Goal: Download file/media

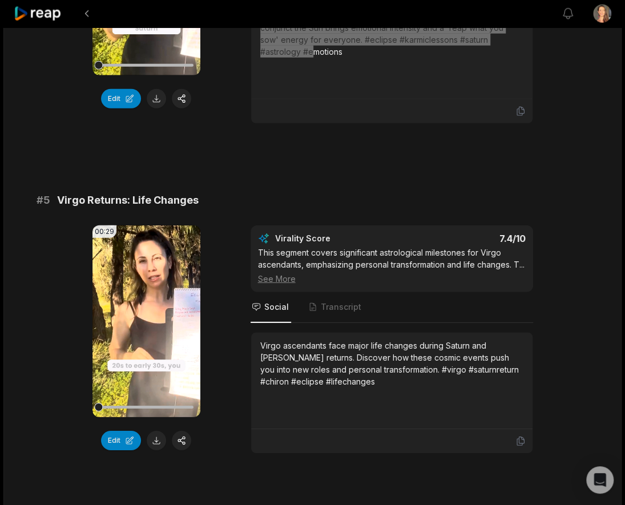
scroll to position [1287, 0]
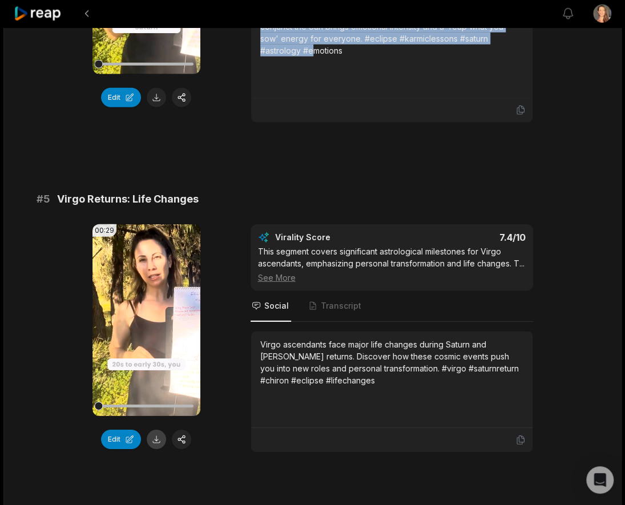
click at [157, 429] on button at bounding box center [156, 438] width 19 height 19
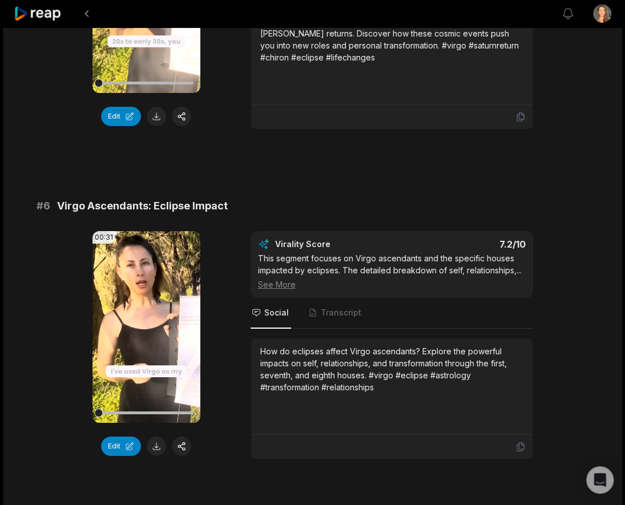
scroll to position [1646, 0]
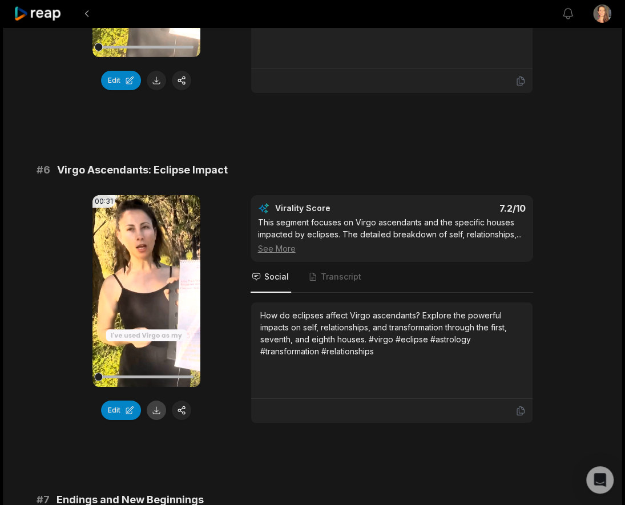
click at [156, 400] on button at bounding box center [156, 409] width 19 height 19
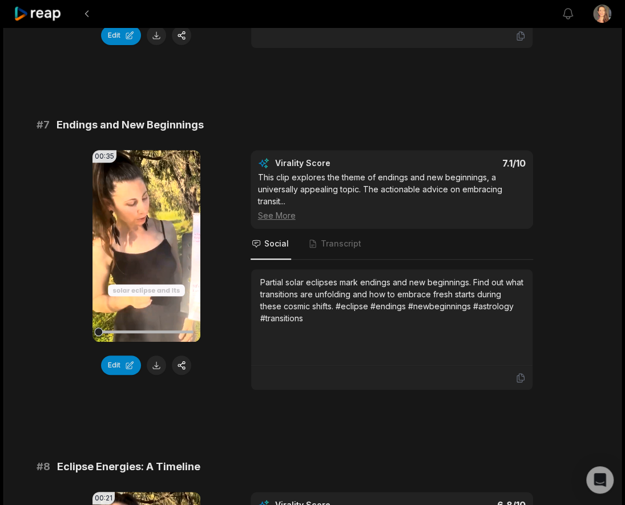
scroll to position [2035, 0]
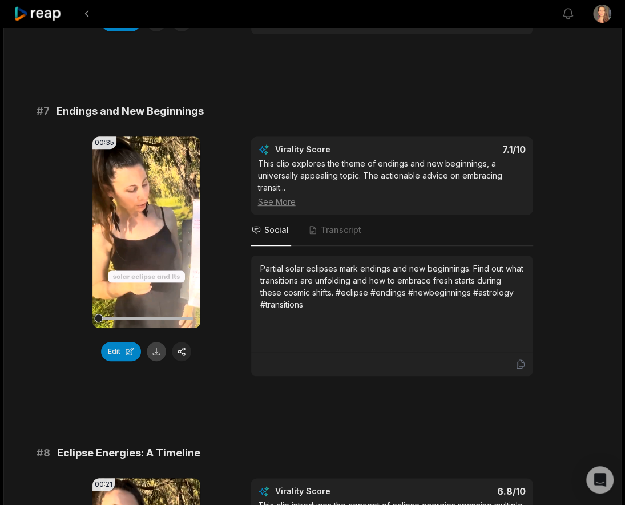
click at [156, 342] on button at bounding box center [156, 351] width 19 height 19
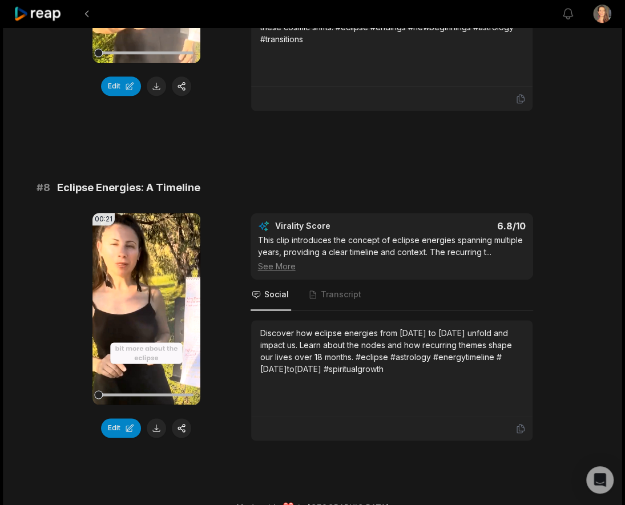
scroll to position [2302, 0]
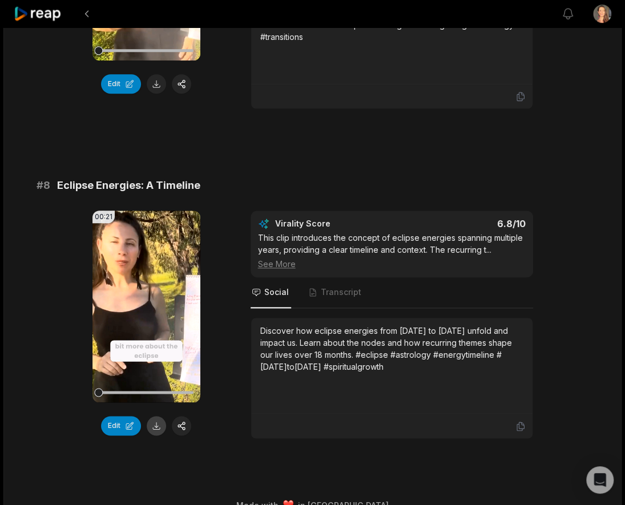
click at [159, 416] on button at bounding box center [156, 425] width 19 height 19
drag, startPoint x: 200, startPoint y: 162, endPoint x: 20, endPoint y: 174, distance: 180.6
copy div "# 8 Eclipse Energies: A Timeline"
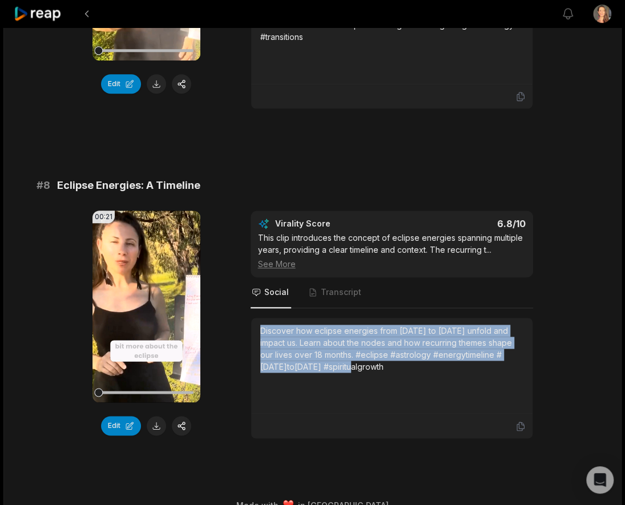
drag, startPoint x: 334, startPoint y: 345, endPoint x: 257, endPoint y: 311, distance: 84.3
click at [257, 318] on div "Discover how eclipse energies from [DATE] to [DATE] unfold and impact us. Learn…" at bounding box center [391, 366] width 281 height 96
copy div "Discover how eclipse energies from [DATE] to [DATE] unfold and impact us. Learn…"
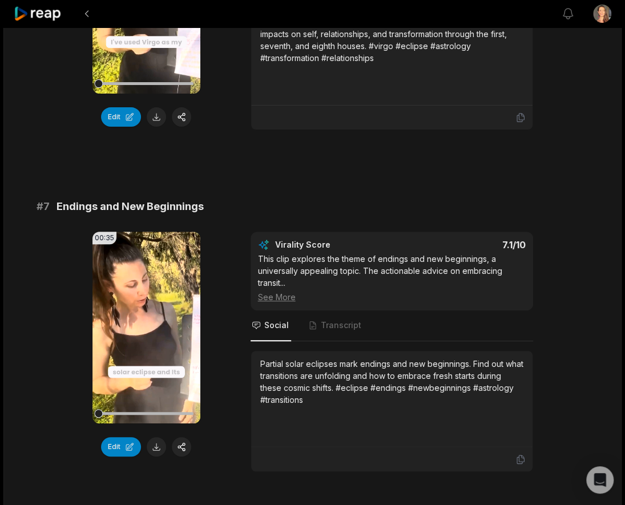
scroll to position [1939, 0]
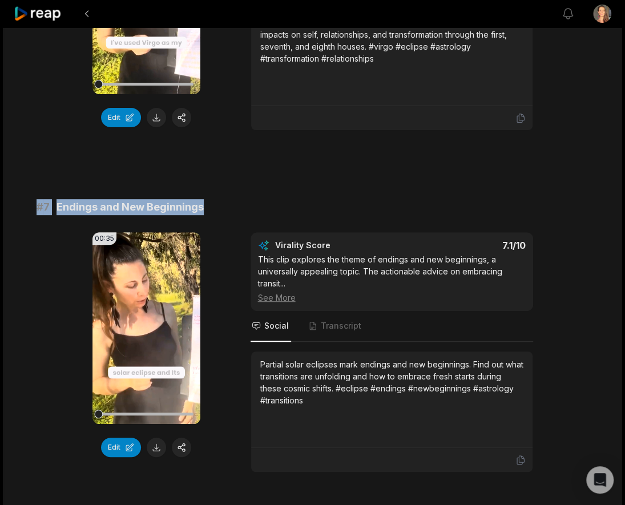
drag, startPoint x: 212, startPoint y: 189, endPoint x: 19, endPoint y: 188, distance: 192.8
copy div "# 7 Endings and New Beginnings"
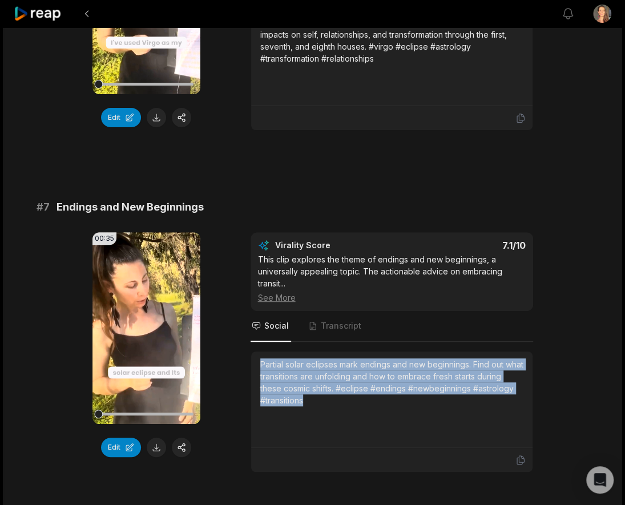
drag, startPoint x: 319, startPoint y: 387, endPoint x: 256, endPoint y: 348, distance: 74.5
click at [256, 351] on div "Partial solar eclipses mark endings and new beginnings. Find out what transitio…" at bounding box center [391, 399] width 281 height 96
copy div "Partial solar eclipses mark endings and new beginnings. Find out what transitio…"
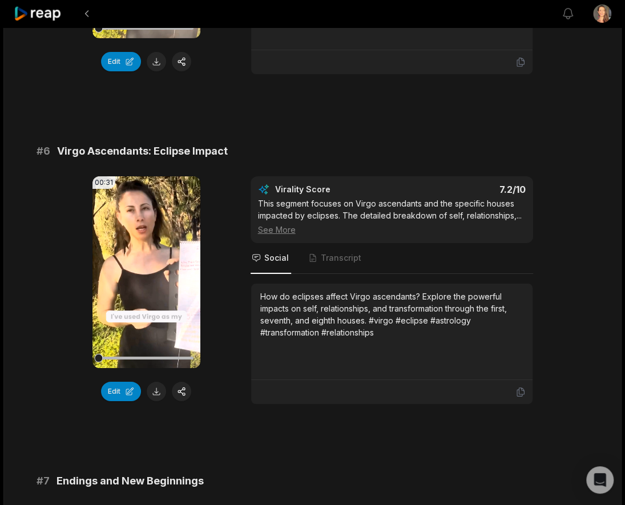
scroll to position [1664, 0]
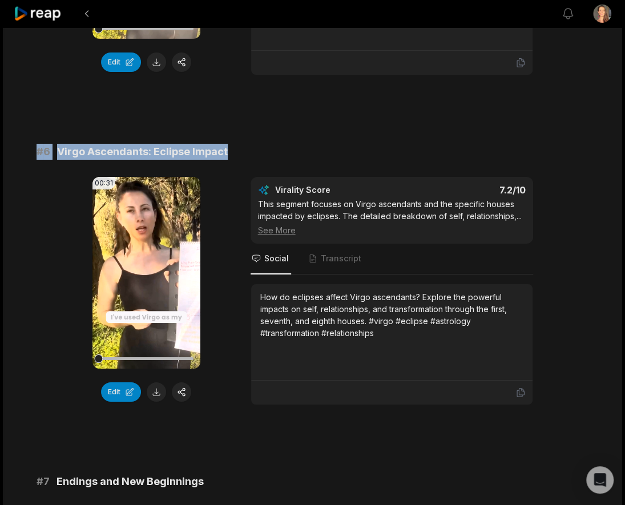
drag, startPoint x: 234, startPoint y: 136, endPoint x: 24, endPoint y: 136, distance: 209.9
copy div "# 6 Virgo Ascendants: Eclipse Impact"
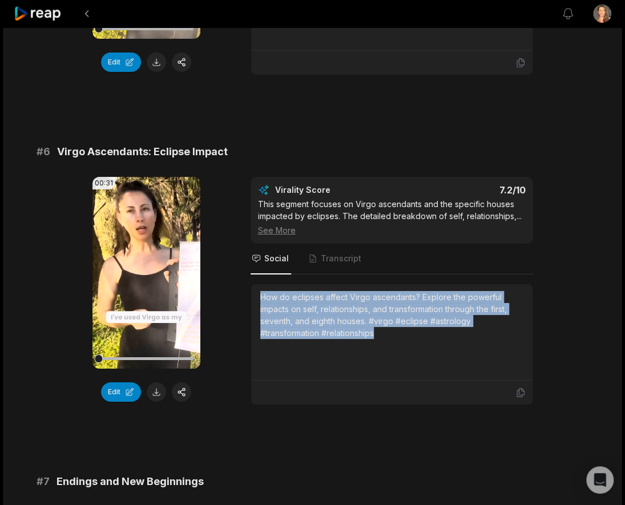
drag, startPoint x: 383, startPoint y: 314, endPoint x: 248, endPoint y: 281, distance: 139.7
click at [248, 281] on div "00:31 Your browser does not support mp4 format. Edit Virality Score 7.2 /10 Thi…" at bounding box center [313, 291] width 552 height 228
copy div "How do eclipses affect Virgo ascendants? Explore the powerful impacts on self, …"
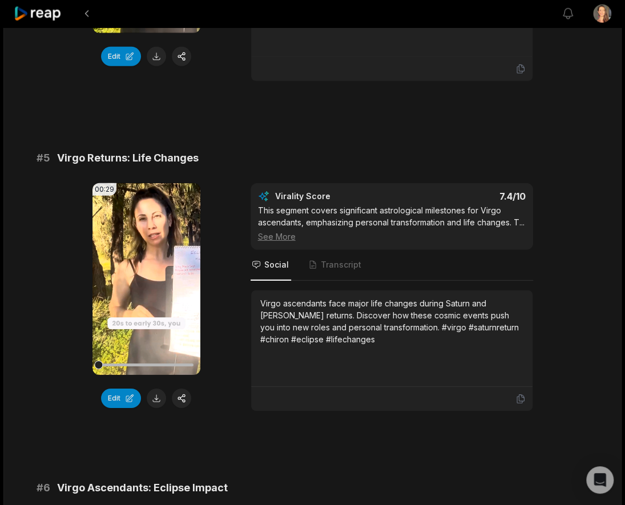
scroll to position [1328, 0]
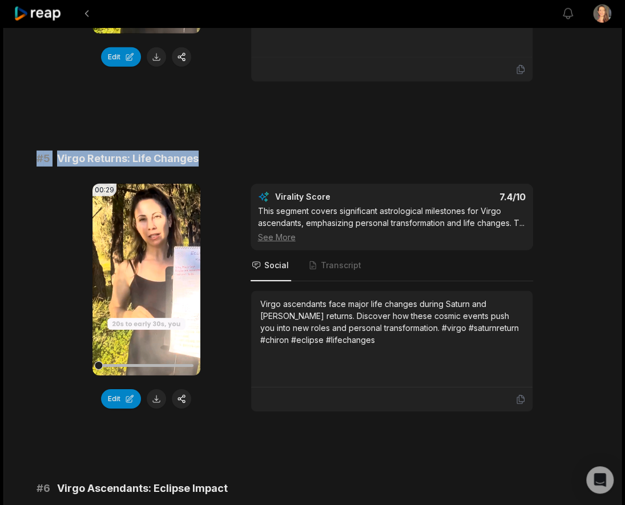
drag, startPoint x: 205, startPoint y: 129, endPoint x: 28, endPoint y: 123, distance: 177.5
click at [28, 123] on div "06:39 Eclipse Energies [DATE] to [DATE] [DATE] English en 00:00 - 06:39 Portrai…" at bounding box center [312, 98] width 618 height 2796
copy div "# 5 Virgo Returns: Life Changes"
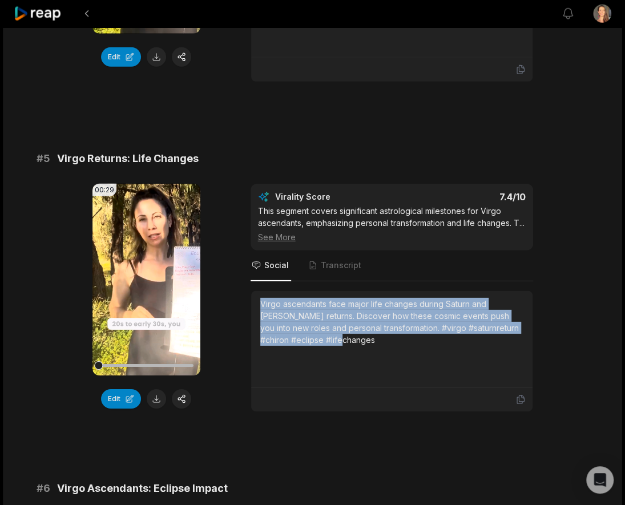
drag, startPoint x: 313, startPoint y: 326, endPoint x: 257, endPoint y: 286, distance: 68.4
click at [257, 291] on div "Virgo ascendants face major life changes during Saturn and [PERSON_NAME] return…" at bounding box center [391, 339] width 281 height 96
copy div "Virgo ascendants face major life changes during Saturn and [PERSON_NAME] return…"
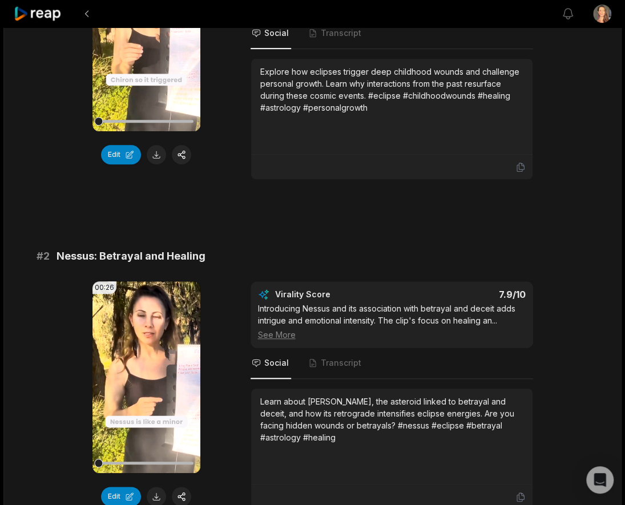
scroll to position [0, 0]
